Goal: Task Accomplishment & Management: Complete application form

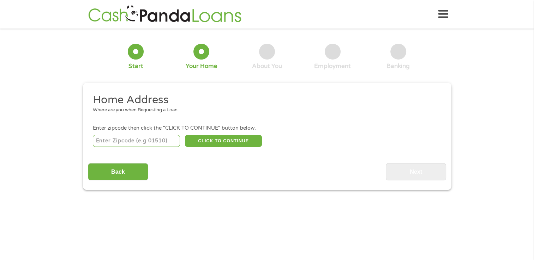
click at [125, 142] on input "number" at bounding box center [136, 141] width 87 height 12
type input "44870"
click at [212, 142] on button "CLICK TO CONTINUE" at bounding box center [223, 141] width 77 height 12
type input "44870"
type input "Sandusky"
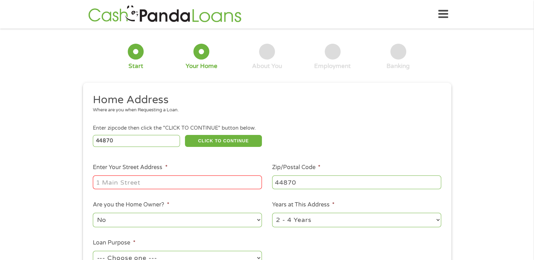
click at [136, 183] on input "Enter Your Street Address *" at bounding box center [177, 182] width 169 height 13
drag, startPoint x: 242, startPoint y: 187, endPoint x: 162, endPoint y: 182, distance: 79.5
click at [162, 182] on input "[STREET_ADDRESS]" at bounding box center [177, 182] width 169 height 13
drag, startPoint x: 247, startPoint y: 184, endPoint x: 163, endPoint y: 185, distance: 84.3
click at [163, 185] on input "[STREET_ADDRESS]" at bounding box center [177, 182] width 169 height 13
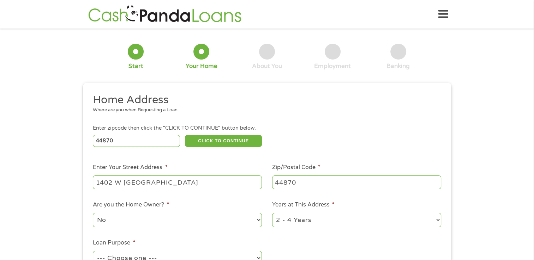
type input "1402 W [GEOGRAPHIC_DATA]"
click at [357, 104] on h2 "Home Address" at bounding box center [264, 100] width 343 height 14
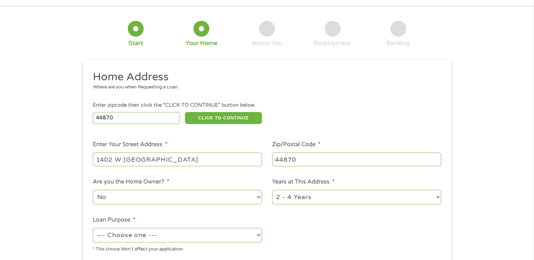
scroll to position [35, 0]
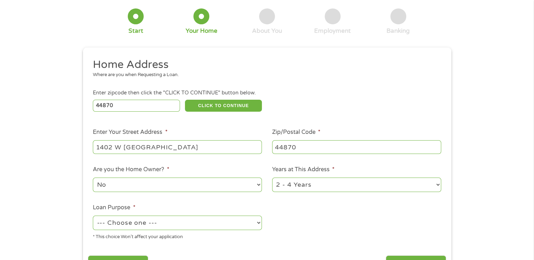
click at [304, 190] on select "1 Year or less 1 - 2 Years 2 - 4 Years Over 4 Years" at bounding box center [356, 185] width 169 height 14
select select "60months"
click at [272, 178] on select "1 Year or less 1 - 2 Years 2 - 4 Years Over 4 Years" at bounding box center [356, 185] width 169 height 14
click at [155, 225] on select "--- Choose one --- Pay Bills Debt Consolidation Home Improvement Major Purchase…" at bounding box center [177, 223] width 169 height 14
select select "other"
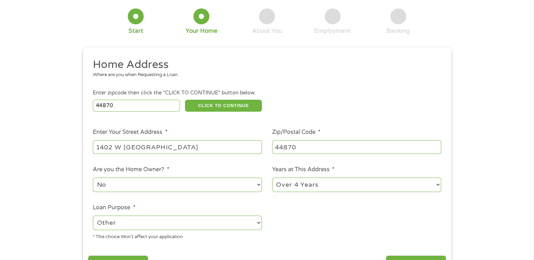
click at [93, 217] on select "--- Choose one --- Pay Bills Debt Consolidation Home Improvement Major Purchase…" at bounding box center [177, 223] width 169 height 14
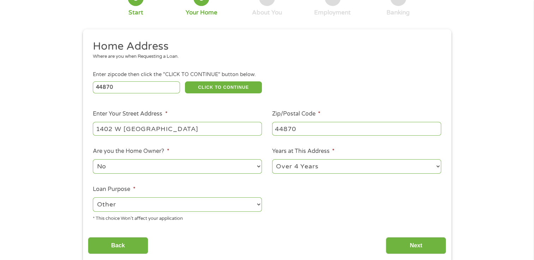
scroll to position [71, 0]
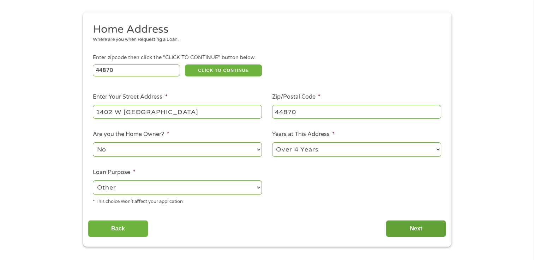
click at [406, 227] on input "Next" at bounding box center [415, 228] width 60 height 17
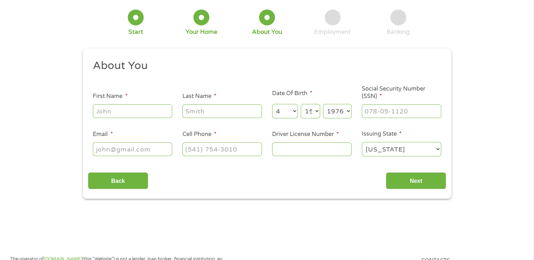
scroll to position [0, 0]
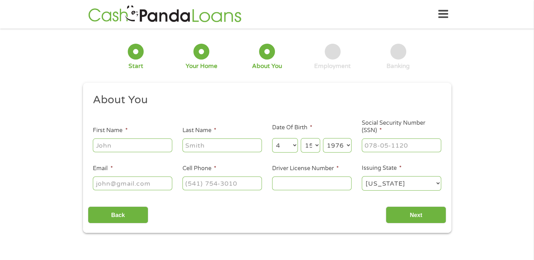
click at [135, 149] on input "First Name *" at bounding box center [132, 145] width 79 height 13
type input "[PERSON_NAME]"
type input "[EMAIL_ADDRESS][DOMAIN_NAME]"
type input "[PHONE_NUMBER]"
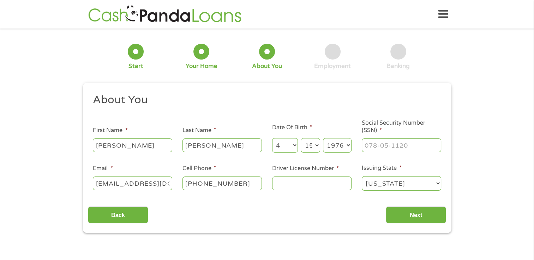
click at [298, 183] on input "Driver License Number *" at bounding box center [311, 183] width 79 height 13
type input "rq864795"
click at [411, 215] on input "Next" at bounding box center [415, 215] width 60 height 17
type input "___-__-____"
click at [376, 146] on input "___-__-____" at bounding box center [400, 145] width 79 height 13
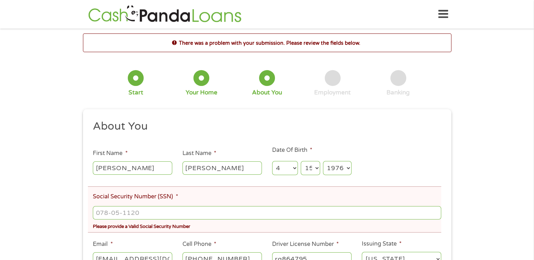
scroll to position [3, 3]
click at [146, 210] on input "___-__-____" at bounding box center [267, 212] width 348 height 13
type input "281-80-7173"
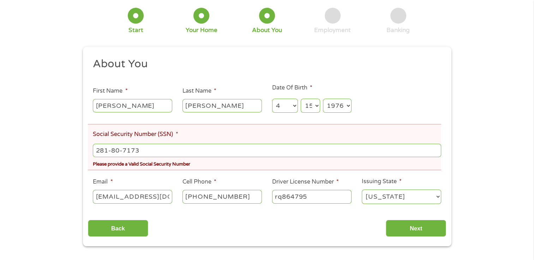
scroll to position [71, 0]
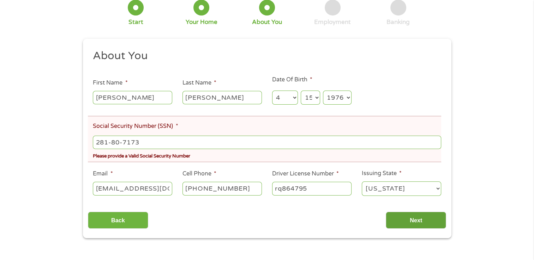
click at [396, 222] on input "Next" at bounding box center [415, 220] width 60 height 17
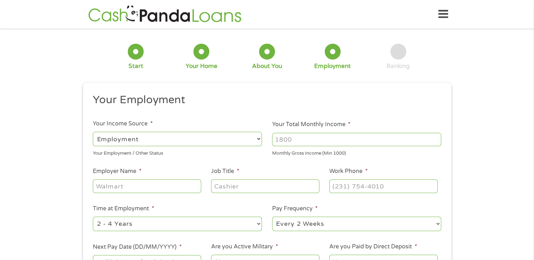
scroll to position [0, 0]
click at [299, 140] on input "Your Total Monthly Income *" at bounding box center [356, 139] width 169 height 13
type input "3"
type input "4000"
click at [137, 191] on input "Employer Name *" at bounding box center [147, 185] width 108 height 13
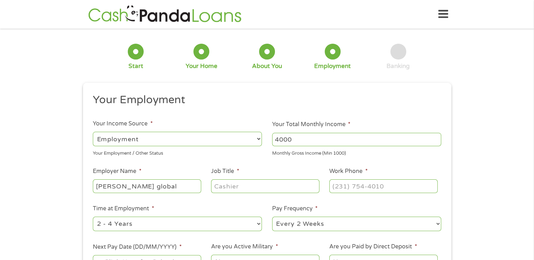
type input "[PERSON_NAME] global"
click at [217, 185] on input "Job Title *" at bounding box center [265, 185] width 108 height 13
type input "molding operator"
click at [344, 189] on input "(___) ___-____" at bounding box center [383, 185] width 108 height 13
type input "[PHONE_NUMBER]"
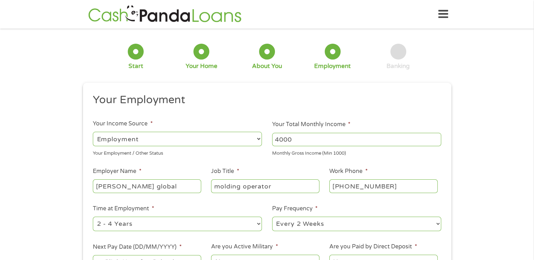
click at [182, 228] on select "--- Choose one --- 1 Year or less 1 - 2 Years 2 - 4 Years Over 4 Years" at bounding box center [177, 224] width 169 height 14
select select "60months"
click at [93, 217] on select "--- Choose one --- 1 Year or less 1 - 2 Years 2 - 4 Years Over 4 Years" at bounding box center [177, 224] width 169 height 14
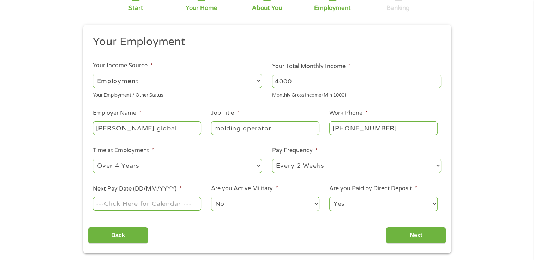
scroll to position [71, 0]
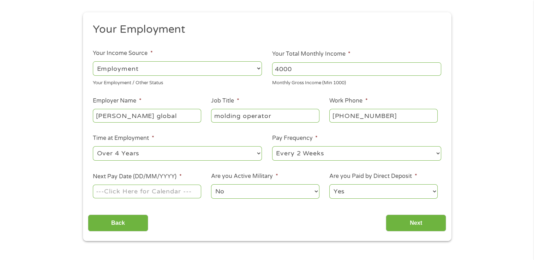
click at [152, 195] on input "Next Pay Date (DD/MM/YYYY) *" at bounding box center [147, 191] width 108 height 13
type input "[DATE]"
click at [405, 225] on input "Next" at bounding box center [415, 223] width 60 height 17
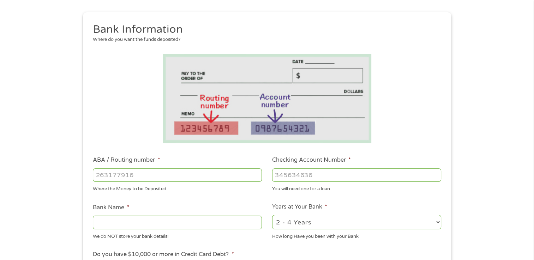
click at [154, 178] on input "ABA / Routing number *" at bounding box center [177, 175] width 169 height 13
type input "044115809"
type input "WOODFOREST NATIONAL BANK"
type input "044115809"
click at [293, 174] on input "Checking Account Number *" at bounding box center [356, 175] width 169 height 13
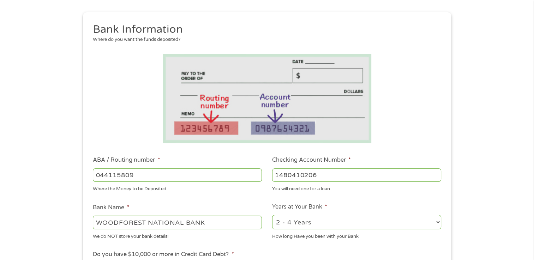
type input "1480410206"
click at [310, 224] on select "2 - 4 Years 6 - 12 Months 1 - 2 Years Over 4 Years" at bounding box center [356, 222] width 169 height 14
select select "60months"
click at [272, 215] on select "2 - 4 Years 6 - 12 Months 1 - 2 Years Over 4 Years" at bounding box center [356, 222] width 169 height 14
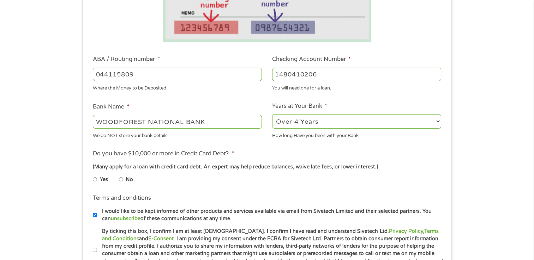
scroll to position [176, 0]
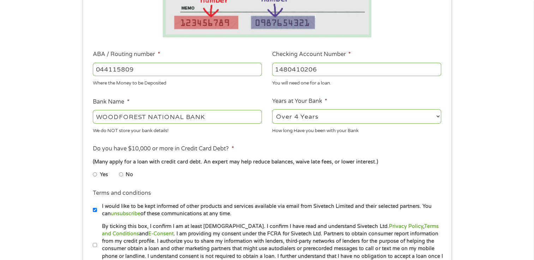
click at [121, 175] on input "No" at bounding box center [121, 174] width 4 height 11
radio input "true"
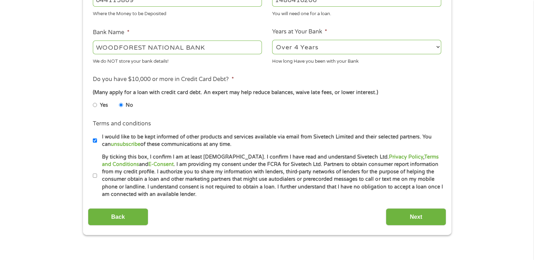
scroll to position [247, 0]
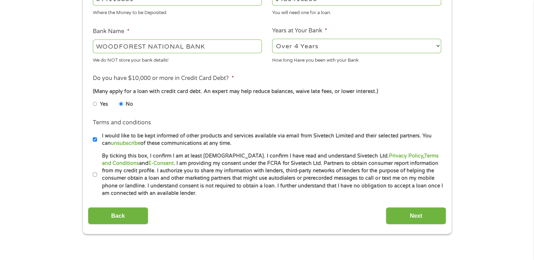
click at [96, 176] on input "By ticking this box, I confirm I am at least [DEMOGRAPHIC_DATA]. I confirm I ha…" at bounding box center [95, 174] width 4 height 11
checkbox input "true"
click at [417, 214] on input "Next" at bounding box center [415, 215] width 60 height 17
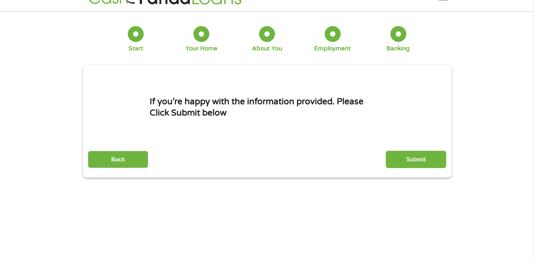
scroll to position [0, 0]
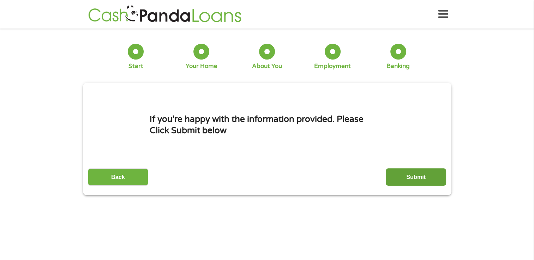
click at [394, 180] on input "Submit" at bounding box center [415, 177] width 60 height 17
